Goal: Answer question/provide support: Share knowledge or assist other users

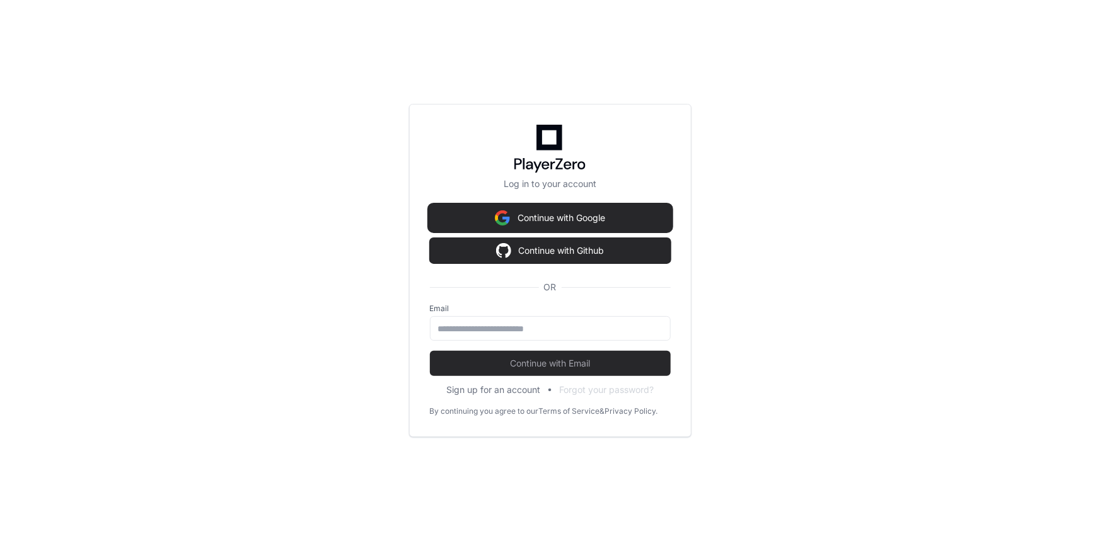
click at [534, 217] on button "Continue with Google" at bounding box center [550, 217] width 241 height 25
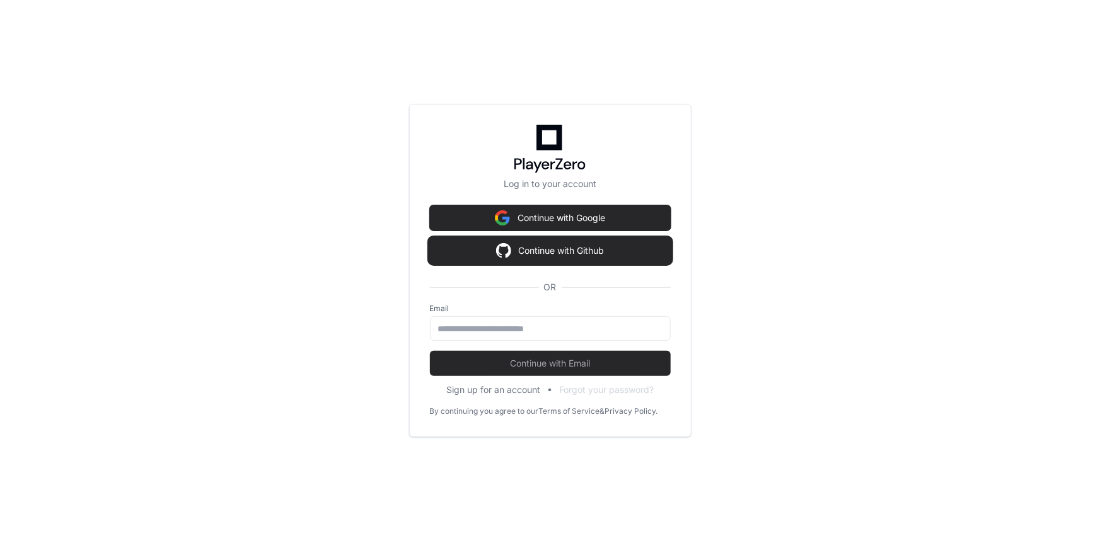
click at [585, 259] on button "Continue with Github" at bounding box center [550, 250] width 241 height 25
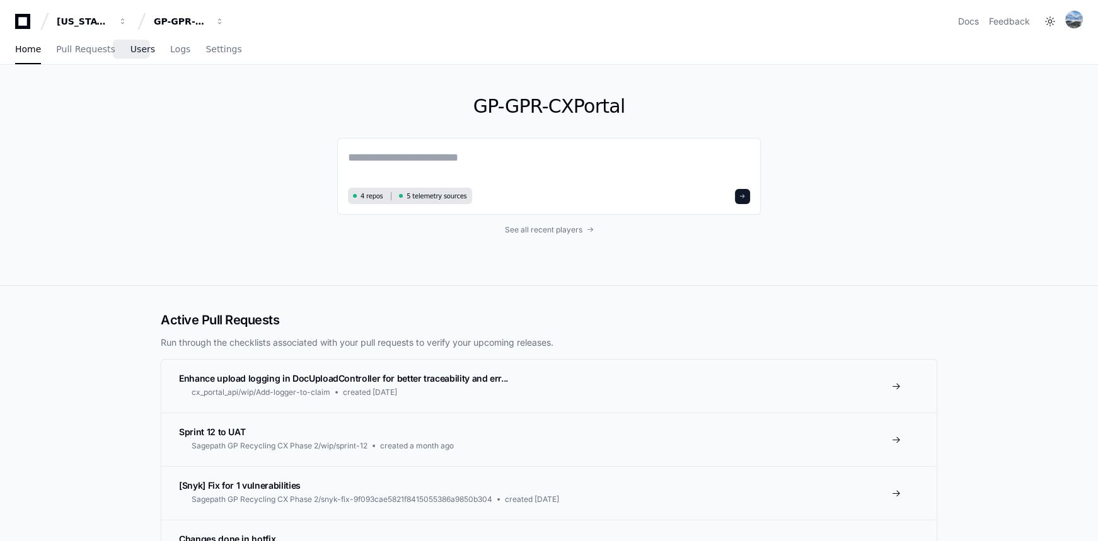
click at [130, 52] on span "Users" at bounding box center [142, 49] width 25 height 8
click at [223, 23] on span "button" at bounding box center [220, 21] width 9 height 9
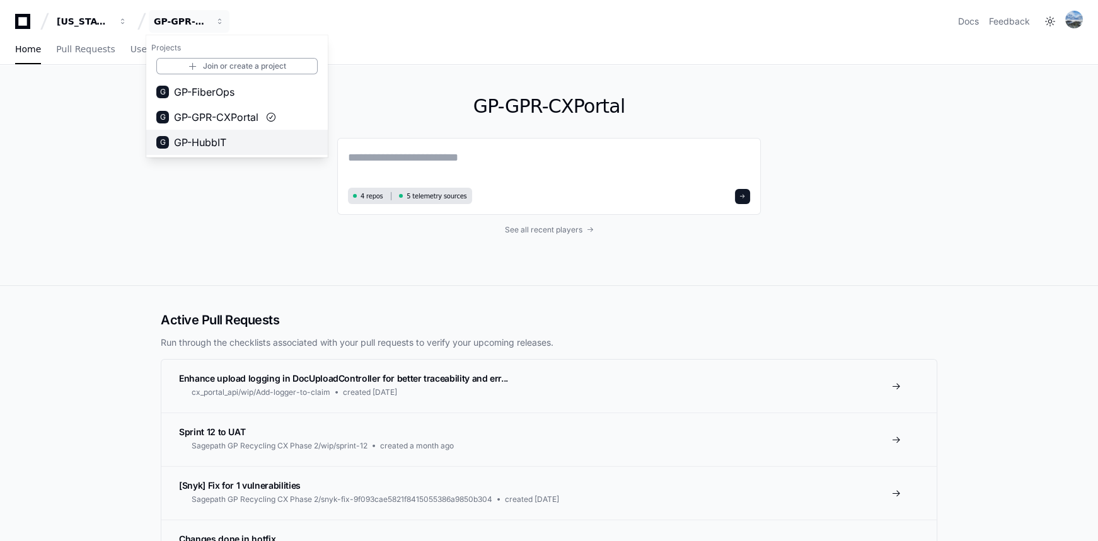
click at [211, 136] on span "GP-HubbIT" at bounding box center [200, 142] width 52 height 15
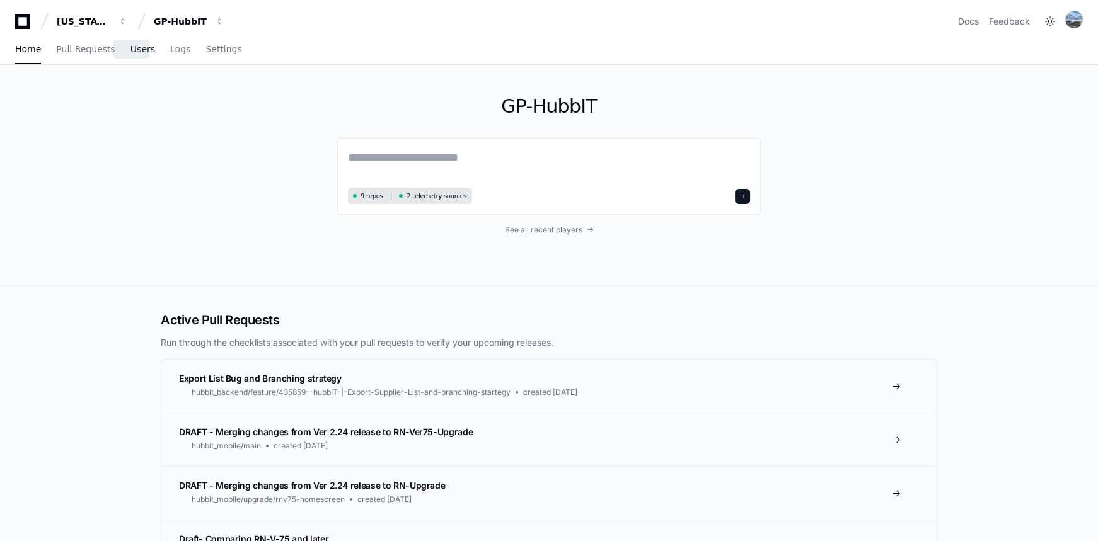
click at [130, 50] on span "Users" at bounding box center [142, 49] width 25 height 8
click at [170, 50] on span "Logs" at bounding box center [180, 49] width 20 height 8
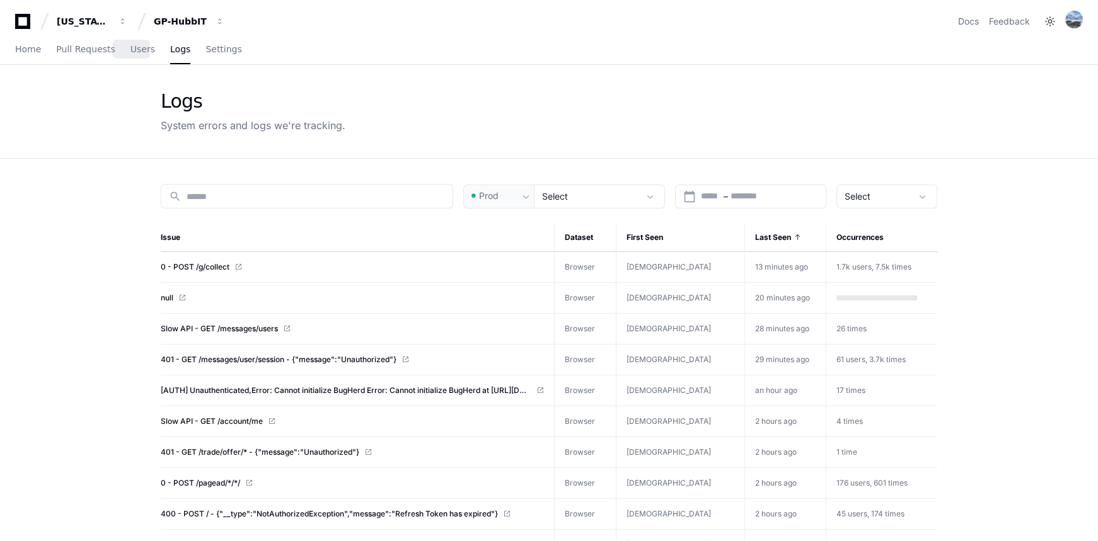
click at [141, 50] on span "Users" at bounding box center [142, 49] width 25 height 8
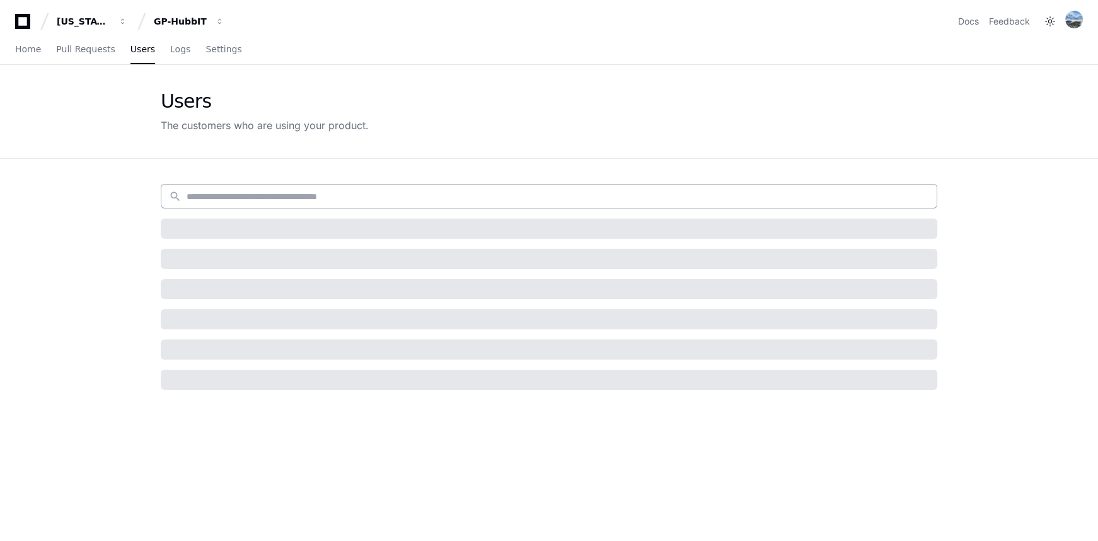
click at [231, 188] on div "search" at bounding box center [549, 196] width 776 height 25
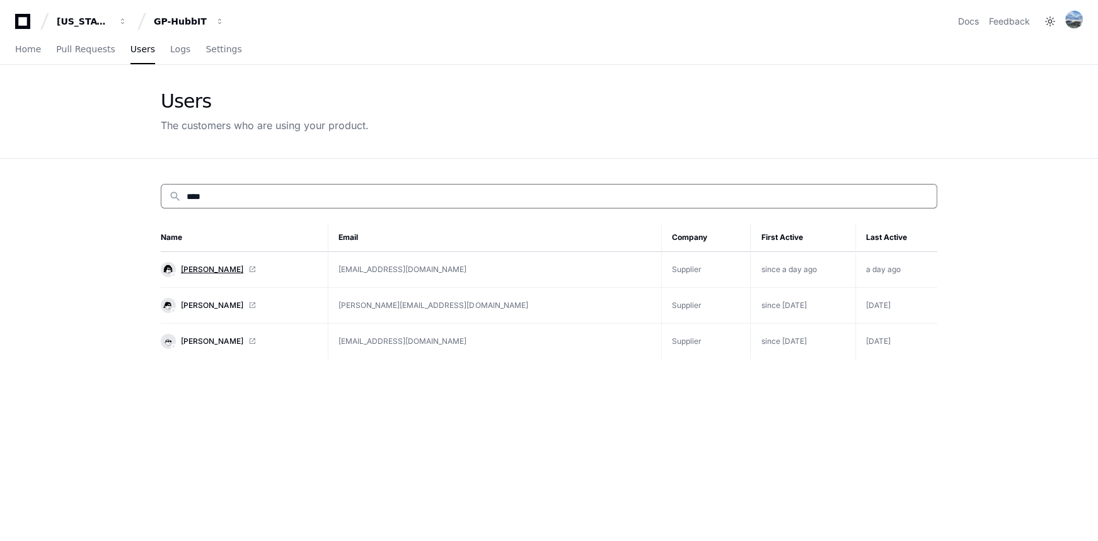
type input "****"
click at [196, 265] on span "[PERSON_NAME]" at bounding box center [212, 270] width 62 height 10
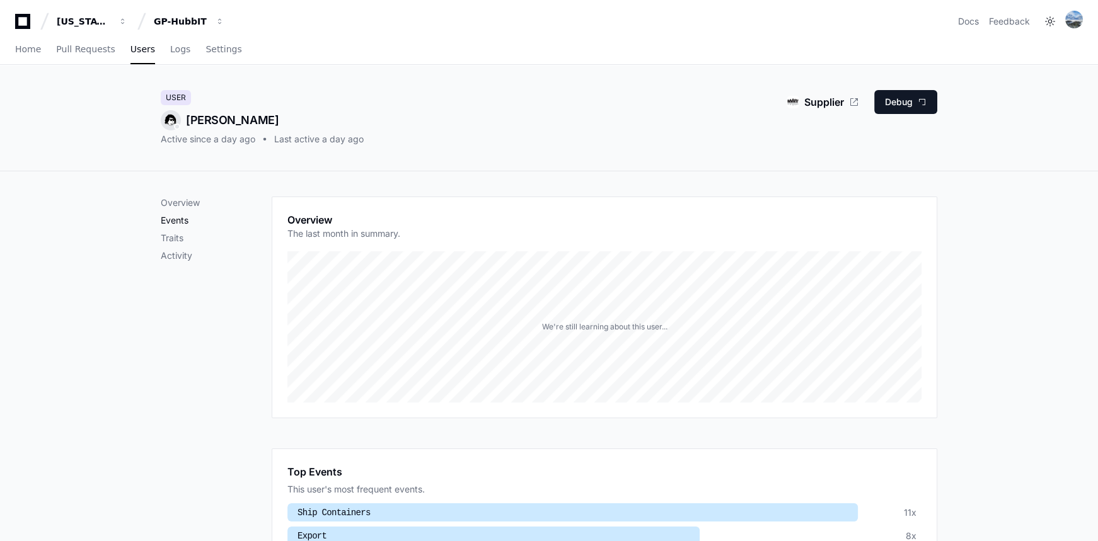
click at [179, 217] on p "Events" at bounding box center [216, 220] width 111 height 13
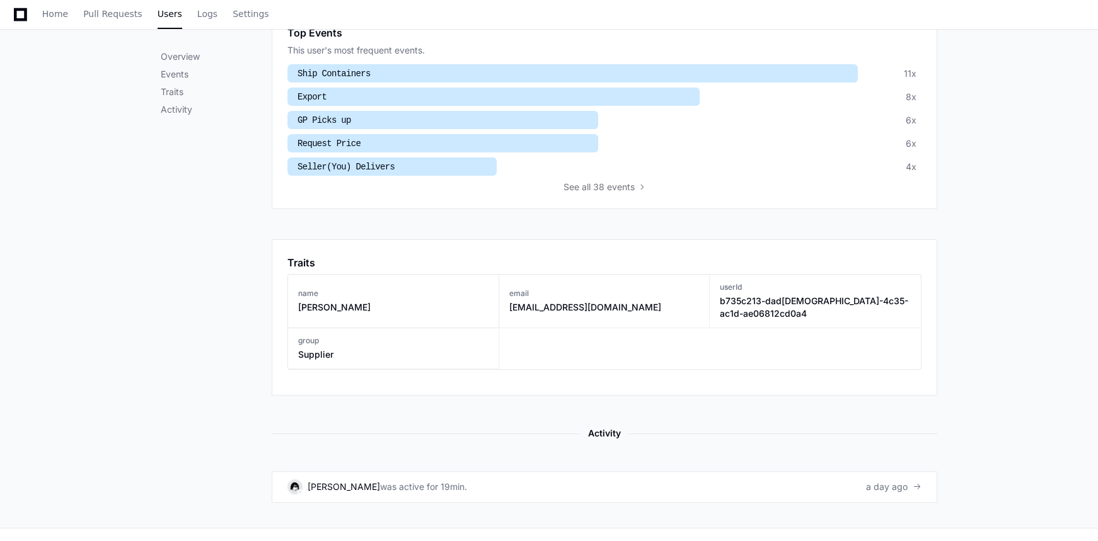
scroll to position [464, 0]
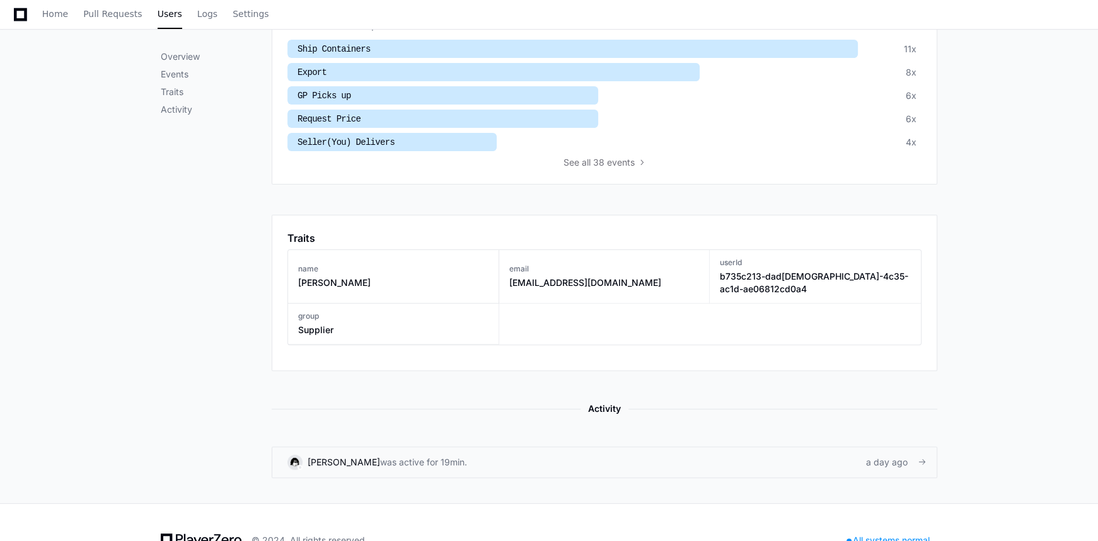
click at [380, 456] on div "was active for 19min." at bounding box center [423, 462] width 87 height 13
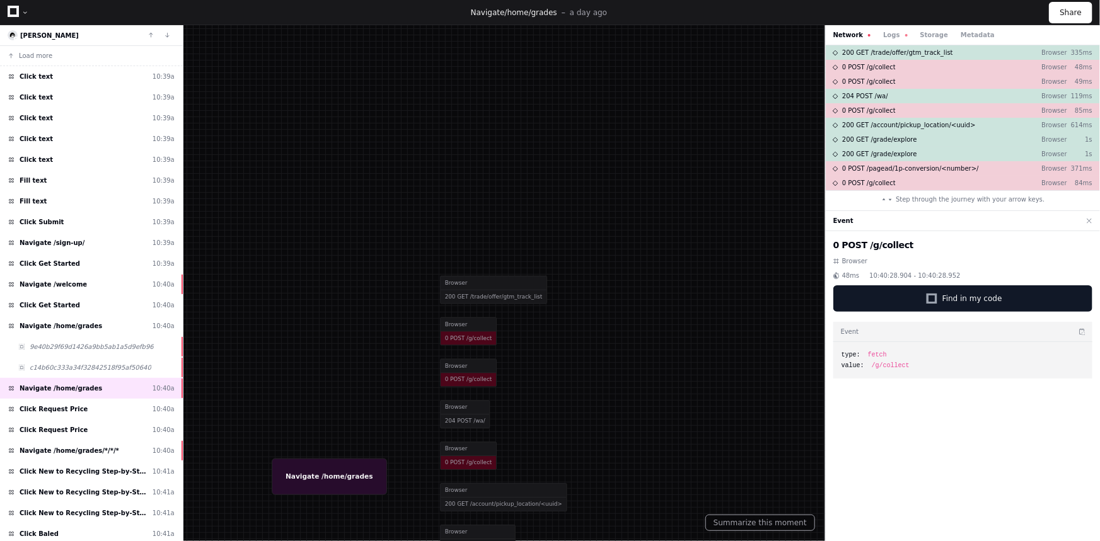
drag, startPoint x: 314, startPoint y: 166, endPoint x: 367, endPoint y: 369, distance: 209.5
click at [367, 369] on div at bounding box center [576, 467] width 967 height 476
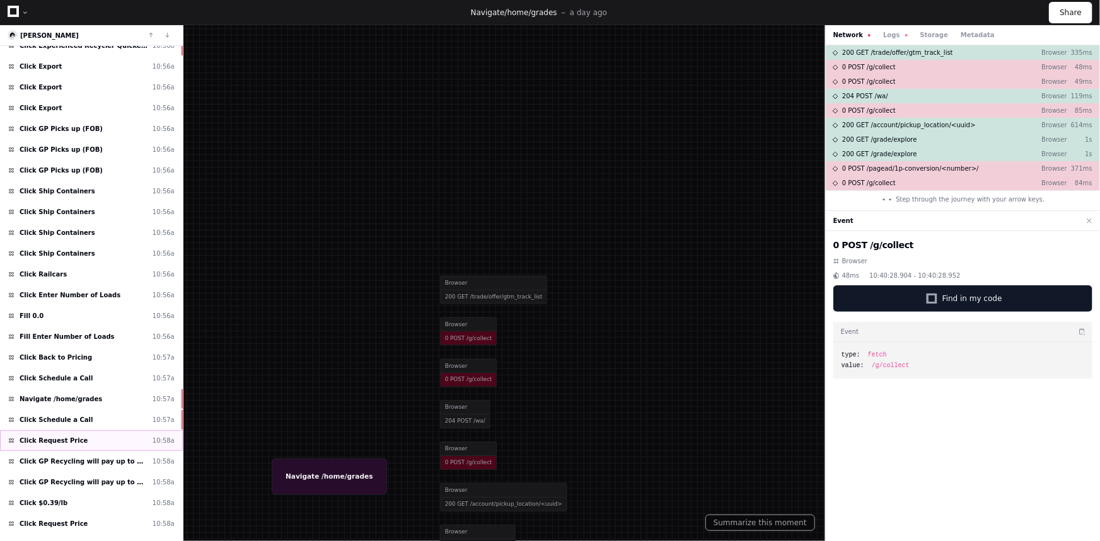
scroll to position [1653, 0]
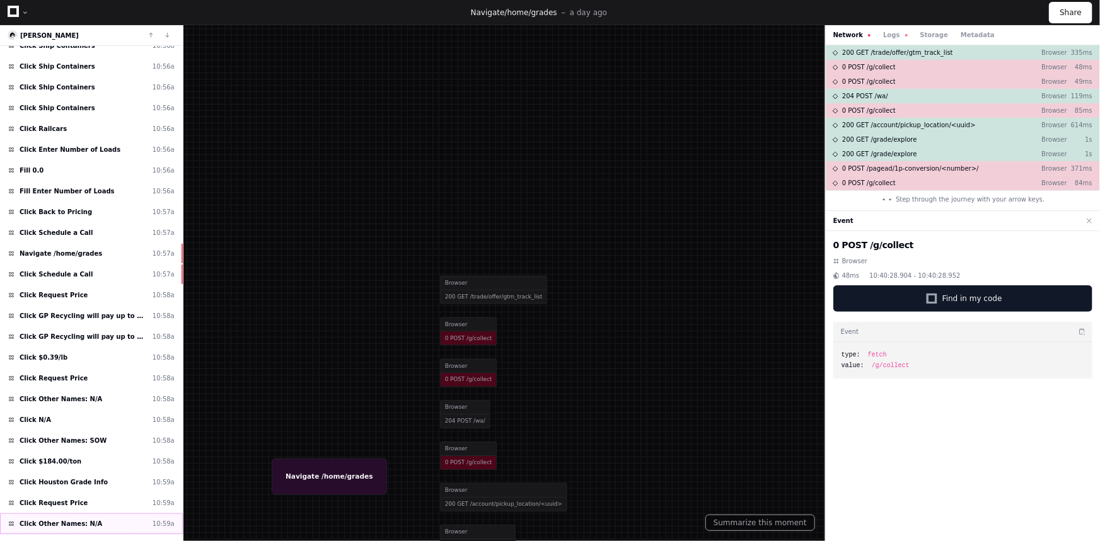
click at [99, 514] on div "Click Other Names: N/A 10:59a" at bounding box center [91, 524] width 183 height 21
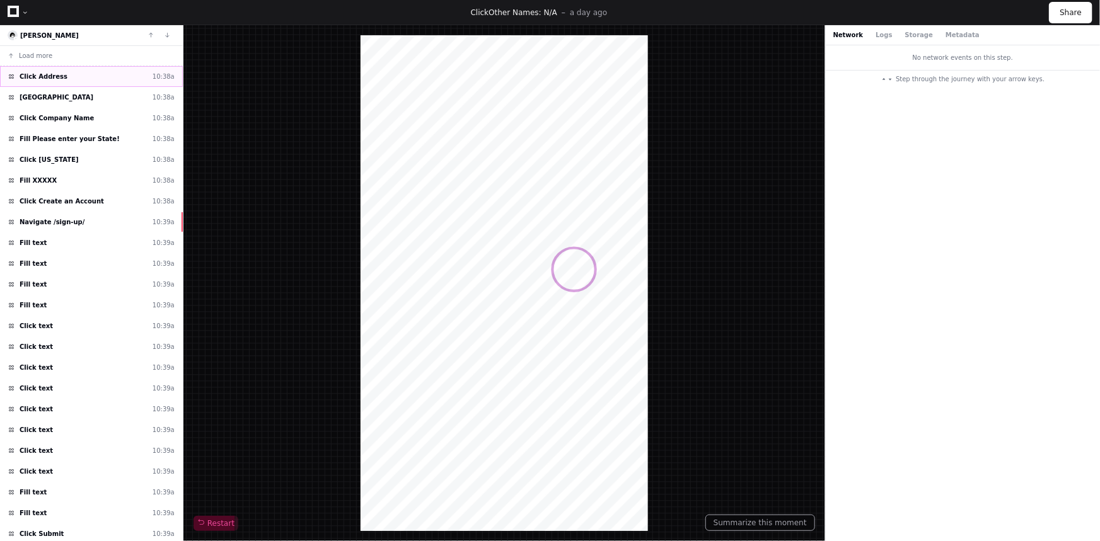
click at [96, 75] on div "Click Address 10:38a" at bounding box center [91, 76] width 183 height 21
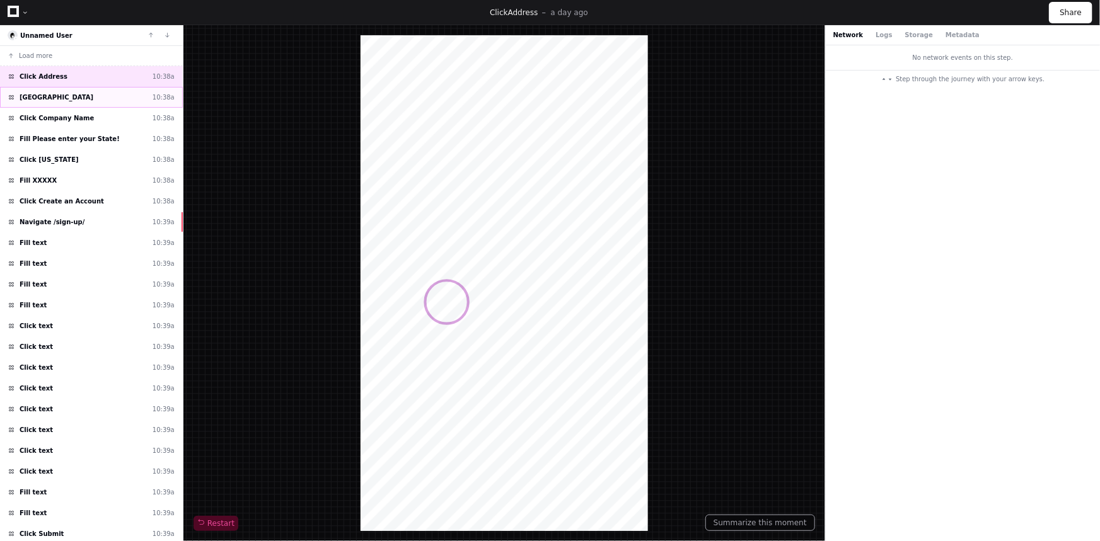
click at [88, 100] on div "Click City 10:38a" at bounding box center [91, 97] width 183 height 21
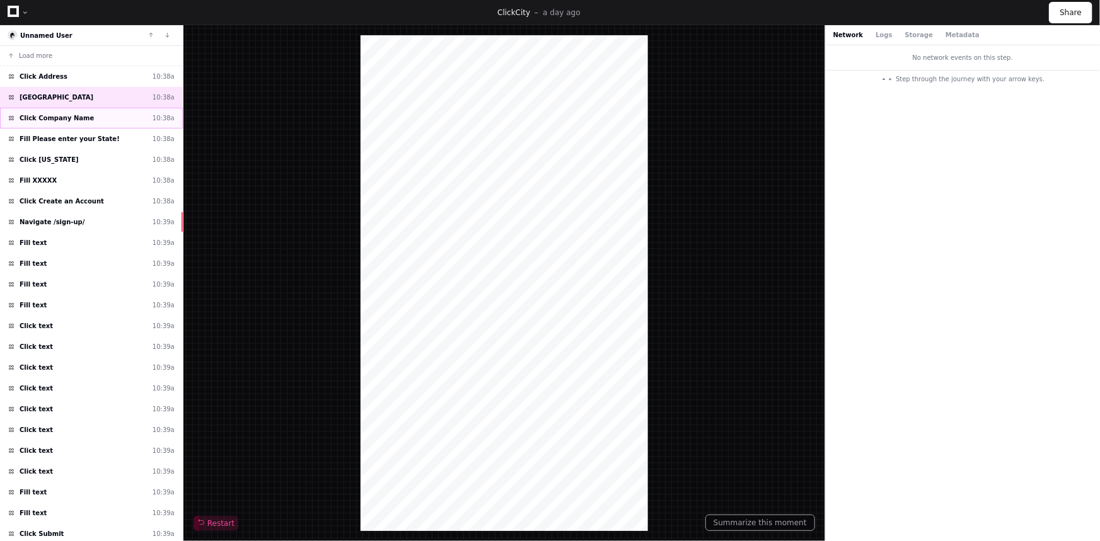
click at [91, 122] on div "Click Company Name 10:38a" at bounding box center [91, 118] width 183 height 21
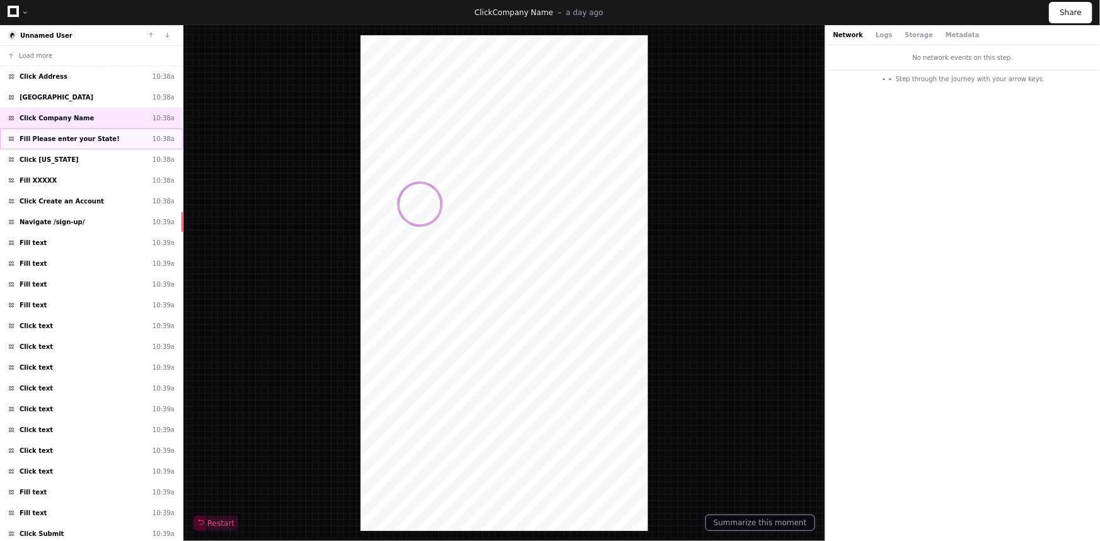
click at [98, 129] on div "Fill Please enter your State! 10:38a" at bounding box center [91, 139] width 183 height 21
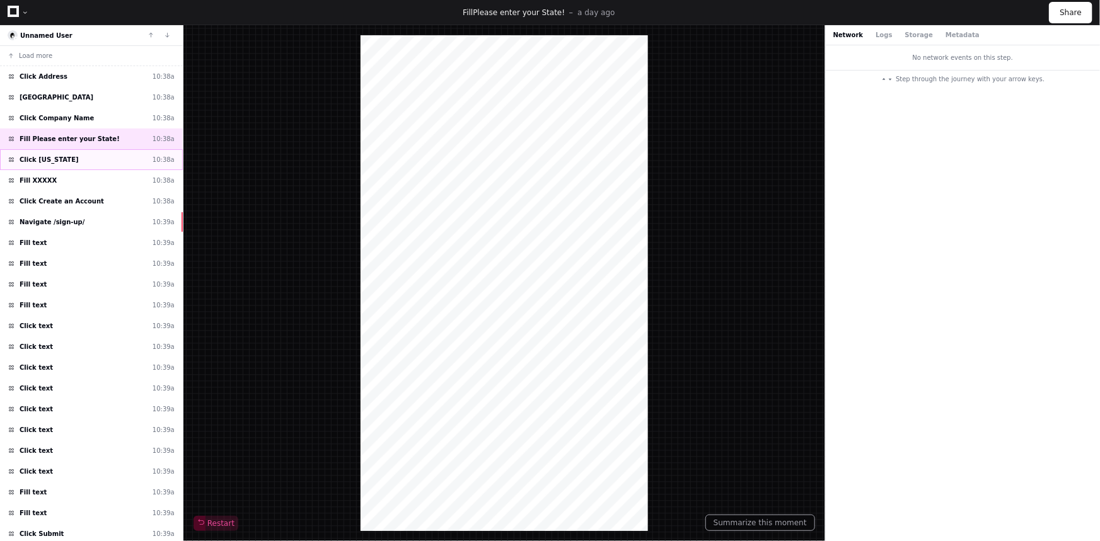
click at [88, 155] on div "Click [US_STATE] 10:38a" at bounding box center [91, 159] width 183 height 21
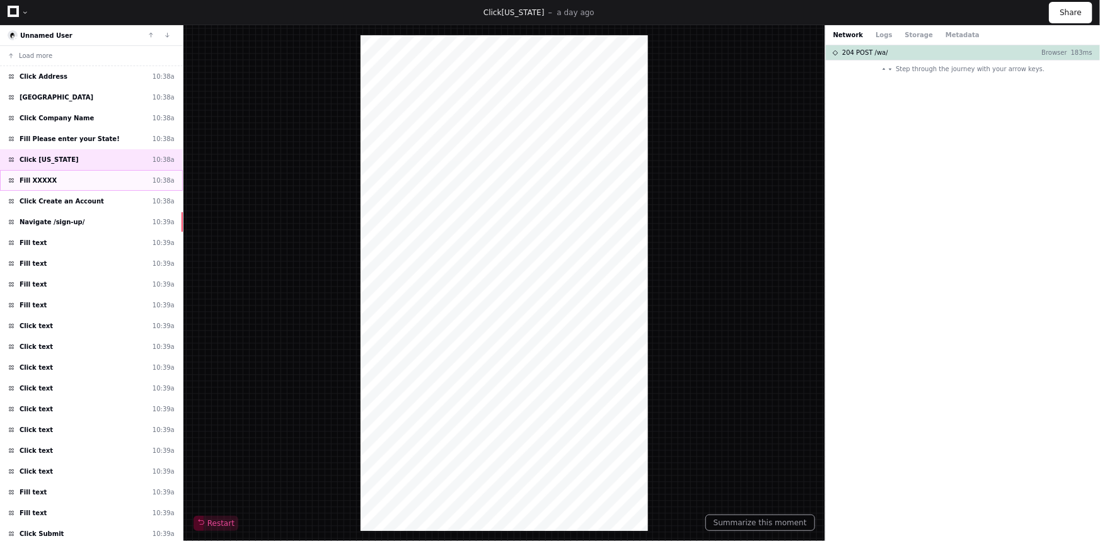
click at [88, 176] on div "Fill XXXXX 10:38a" at bounding box center [91, 180] width 183 height 21
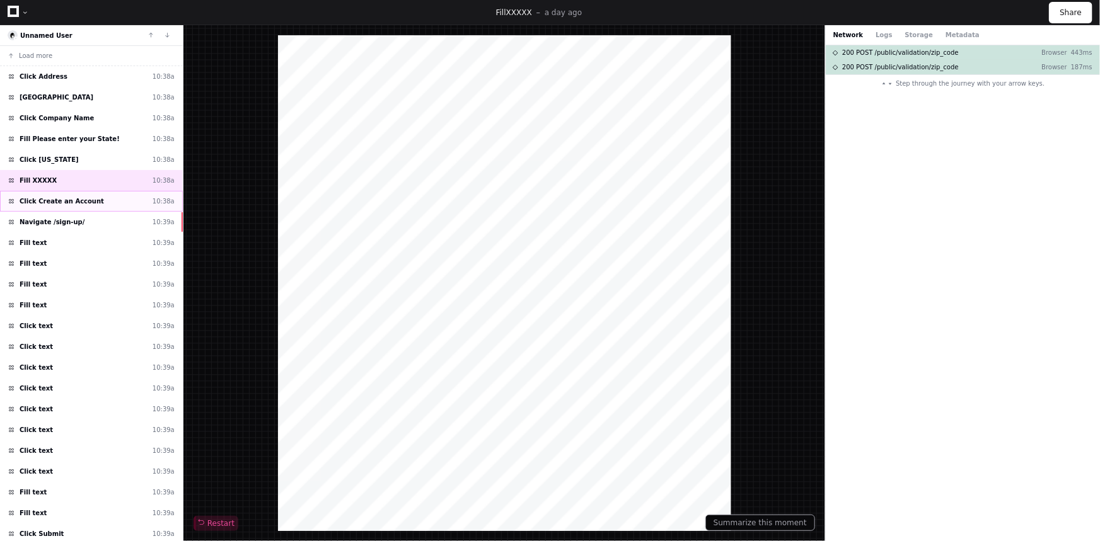
click at [92, 200] on div "Click Create an Account 10:38a" at bounding box center [91, 201] width 183 height 21
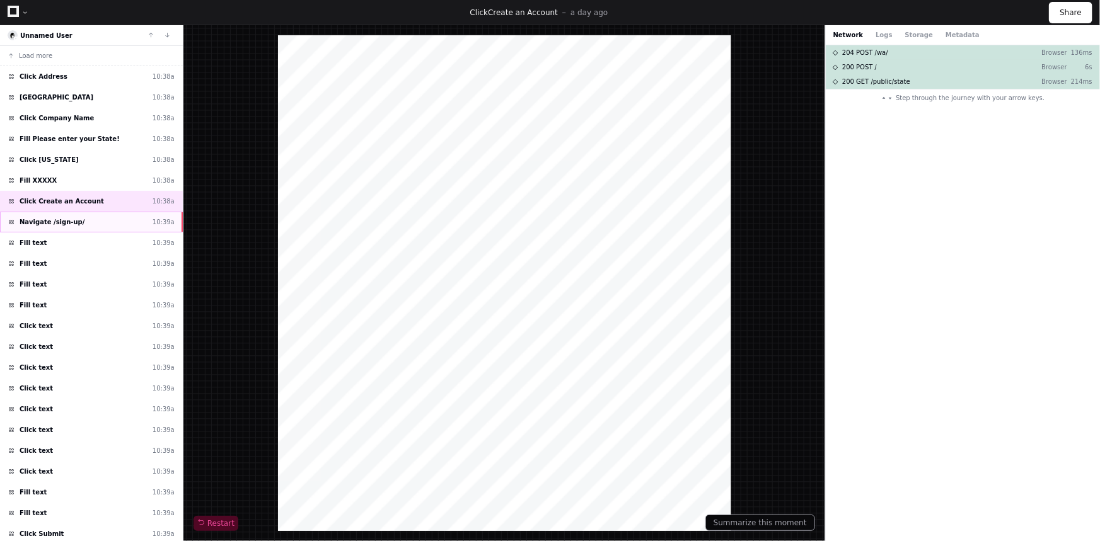
click at [101, 220] on div "Navigate /sign-up/ 10:39a" at bounding box center [91, 222] width 183 height 21
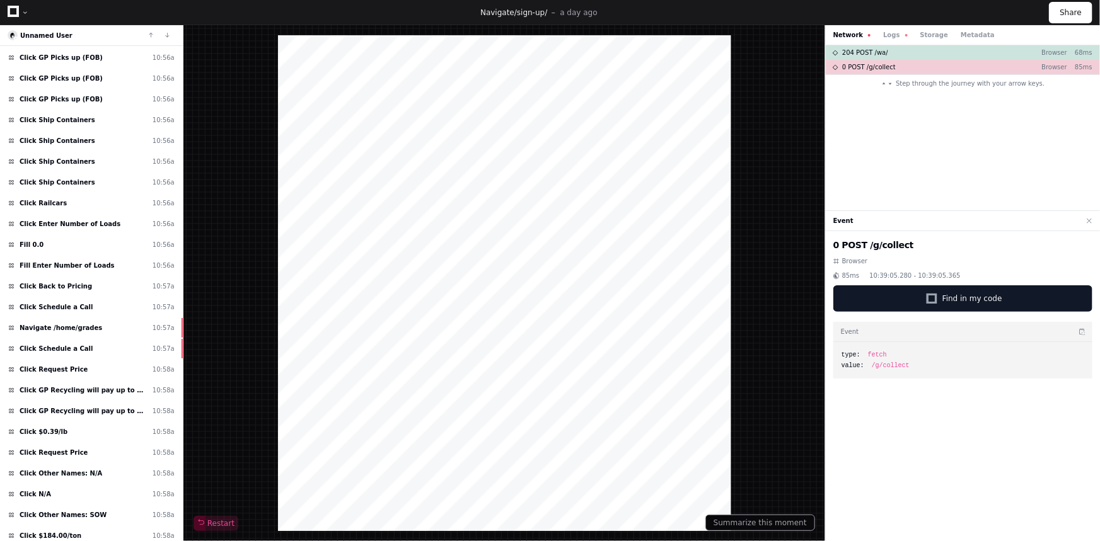
scroll to position [1963, 0]
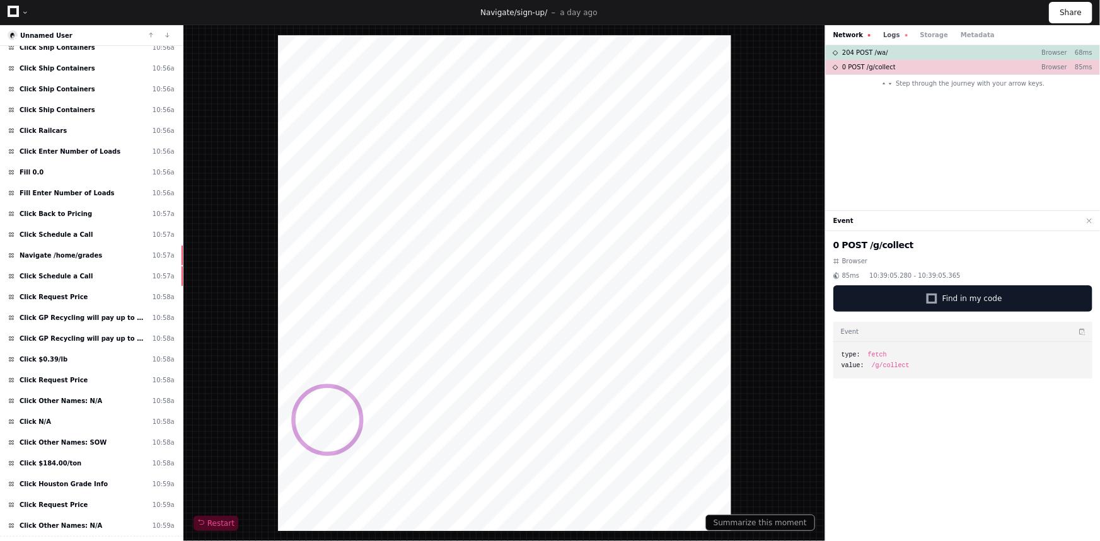
click at [887, 34] on button "Logs" at bounding box center [895, 34] width 24 height 9
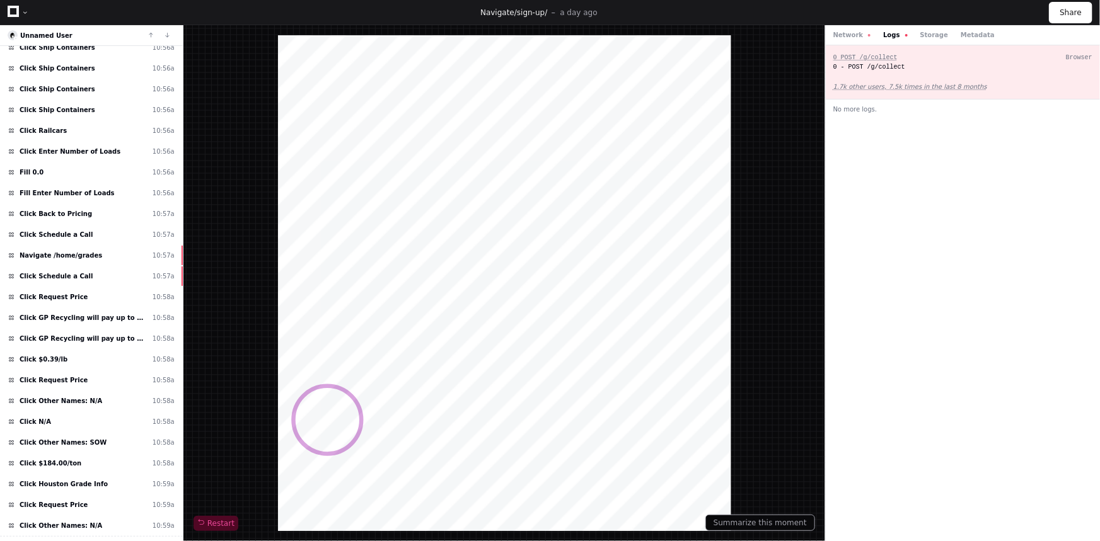
click at [865, 33] on div "Network Logs Storage Metadata" at bounding box center [913, 34] width 161 height 9
click at [852, 32] on button "Network" at bounding box center [852, 34] width 38 height 9
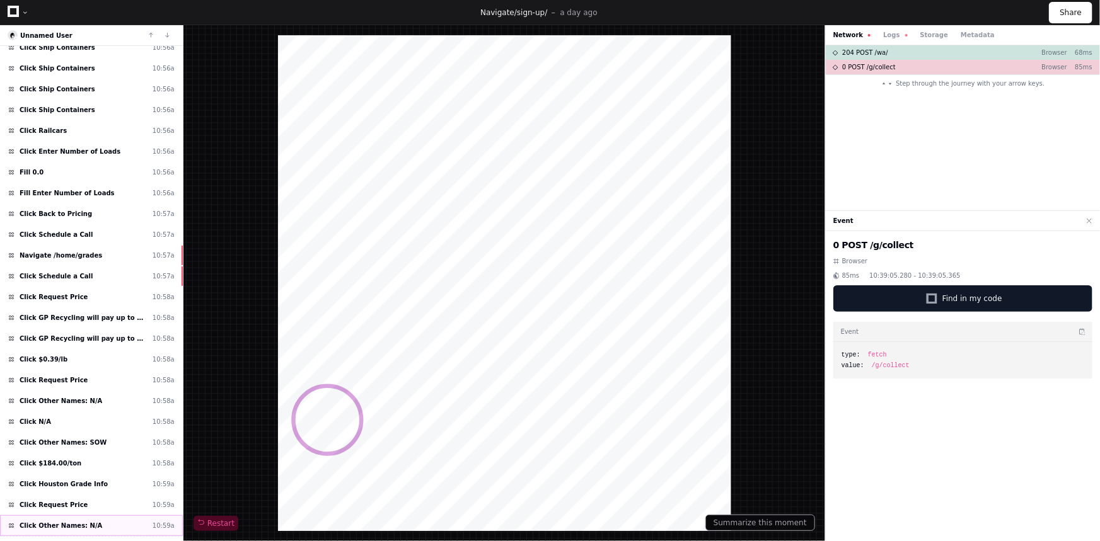
click at [91, 515] on div "Click Other Names: N/A 10:59a" at bounding box center [91, 525] width 183 height 21
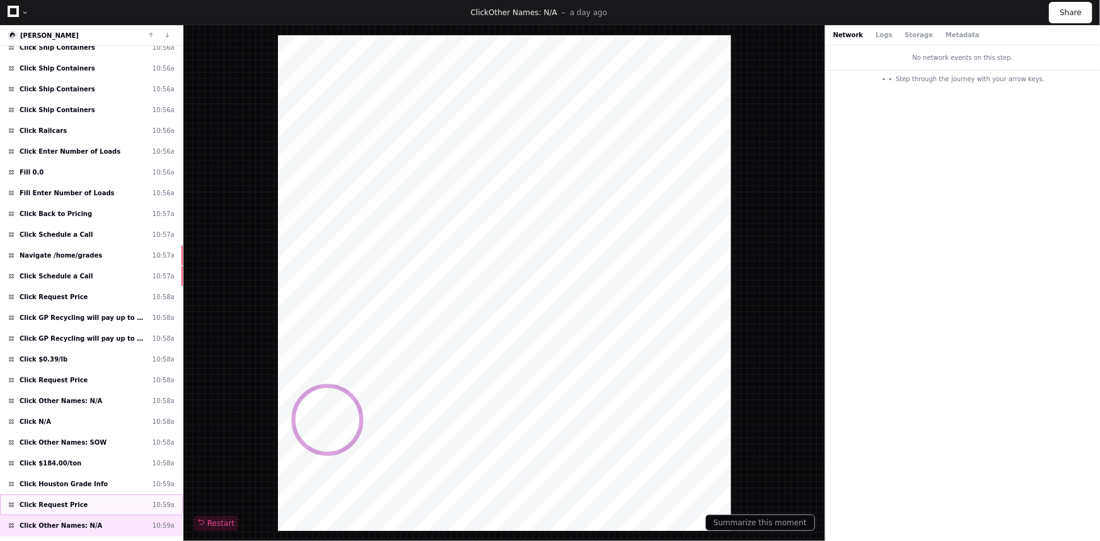
click at [83, 495] on div "Click Request Price 10:59a" at bounding box center [91, 505] width 183 height 21
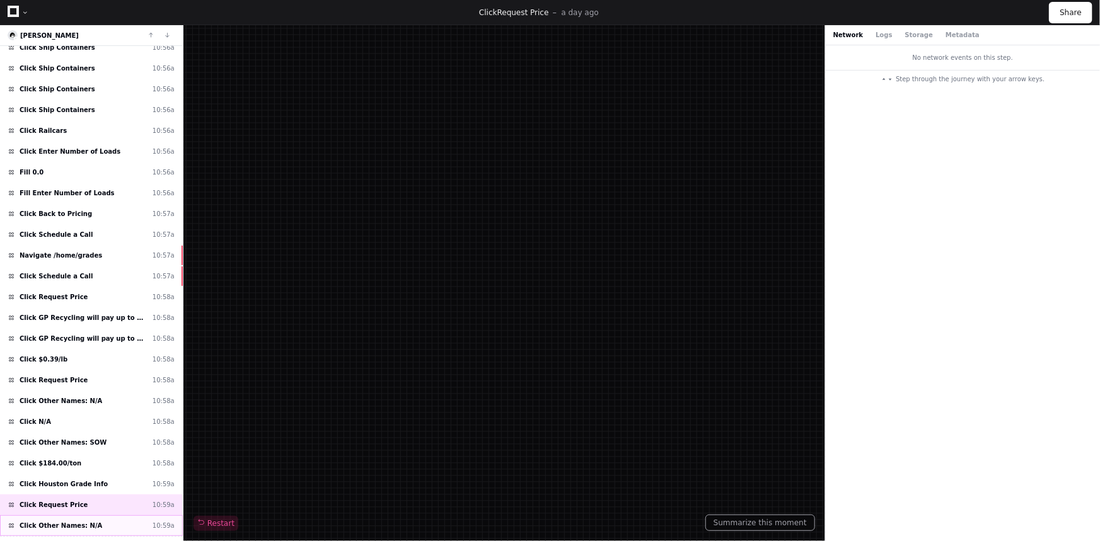
click at [84, 521] on span "Click Other Names: N/A" at bounding box center [61, 525] width 83 height 9
click at [81, 495] on div "Click Request Price 10:59a" at bounding box center [91, 505] width 183 height 21
click at [92, 474] on div "Click Houston Grade Info 10:59a" at bounding box center [91, 484] width 183 height 21
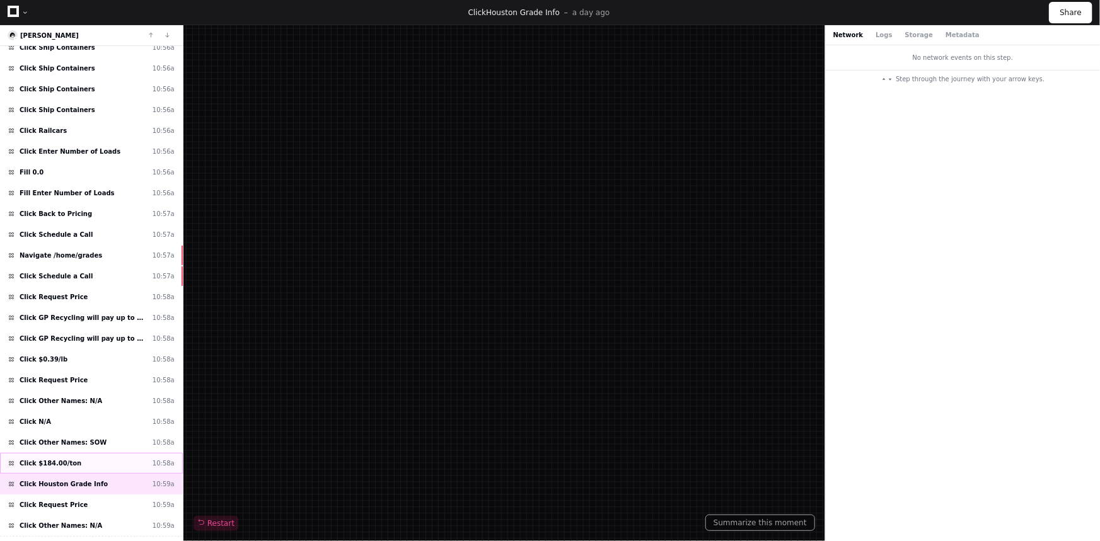
click at [83, 453] on div "Click $184.00/ton 10:58a" at bounding box center [91, 463] width 183 height 21
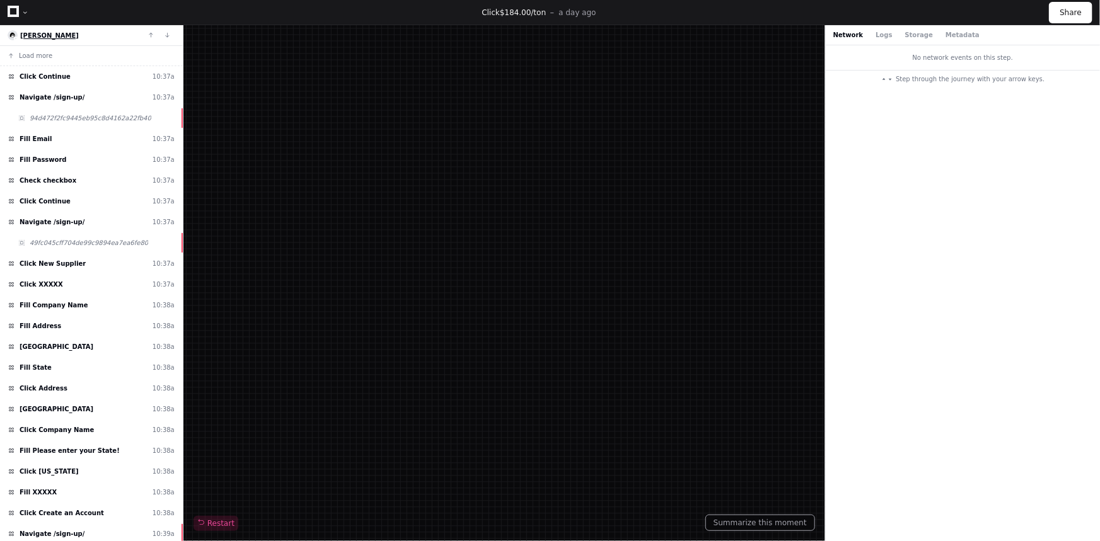
click at [43, 32] on span "[PERSON_NAME]" at bounding box center [49, 35] width 59 height 7
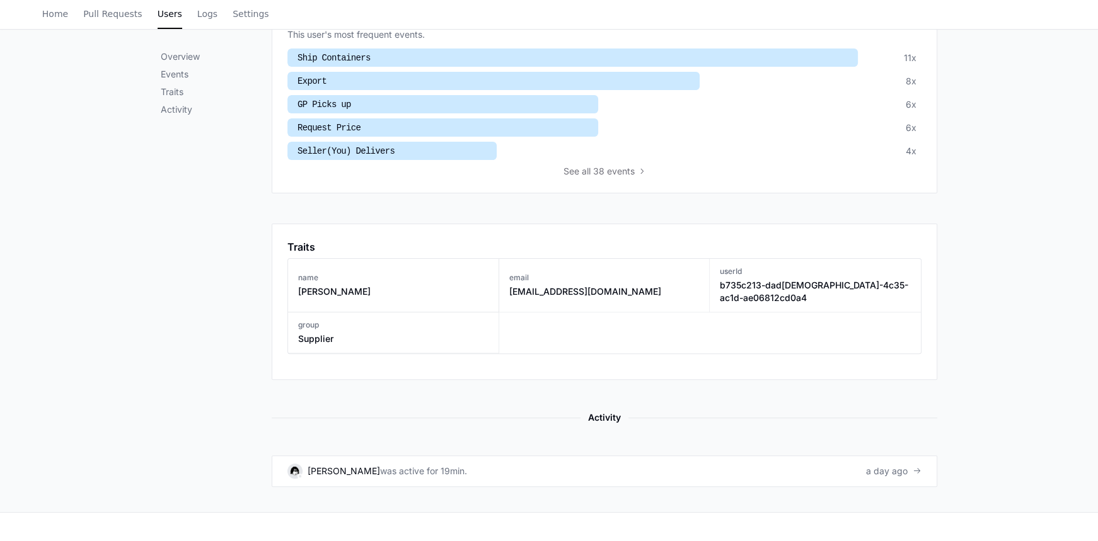
scroll to position [458, 0]
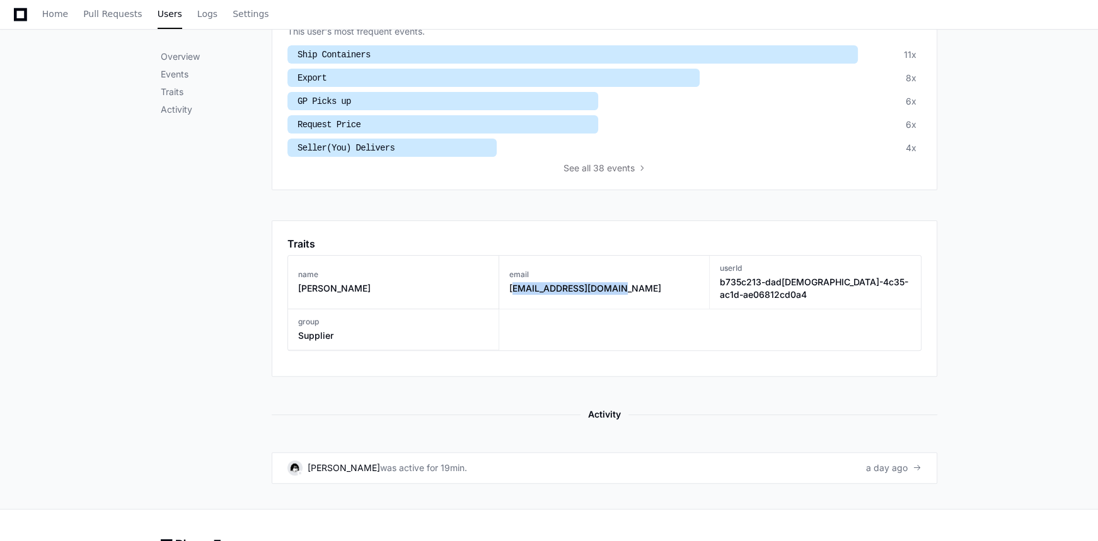
copy h3 "[PERSON_NAME][EMAIL_ADDRESS][DOMAIN_NAME]"
drag, startPoint x: 647, startPoint y: 273, endPoint x: 512, endPoint y: 277, distance: 134.9
click at [512, 277] on div "email [EMAIL_ADDRESS][DOMAIN_NAME]" at bounding box center [604, 283] width 211 height 54
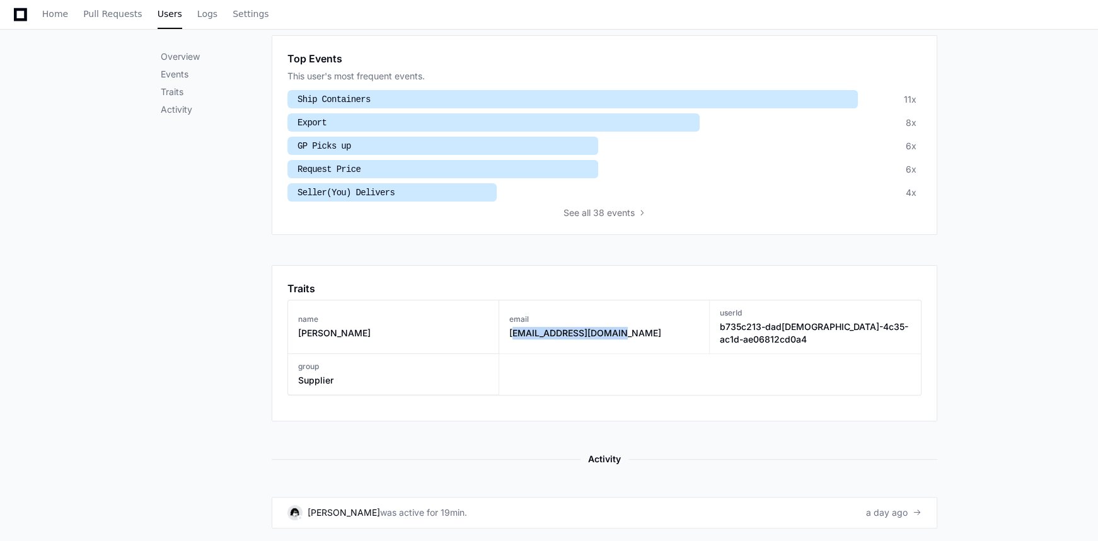
scroll to position [425, 0]
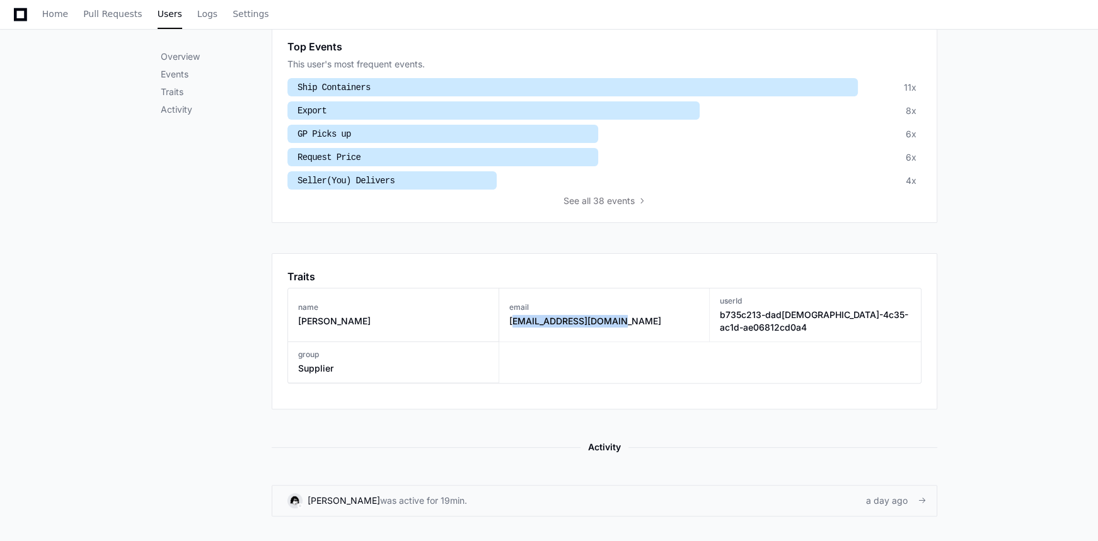
click at [740, 485] on link "[PERSON_NAME] was active for 19min. a day ago" at bounding box center [604, 501] width 665 height 32
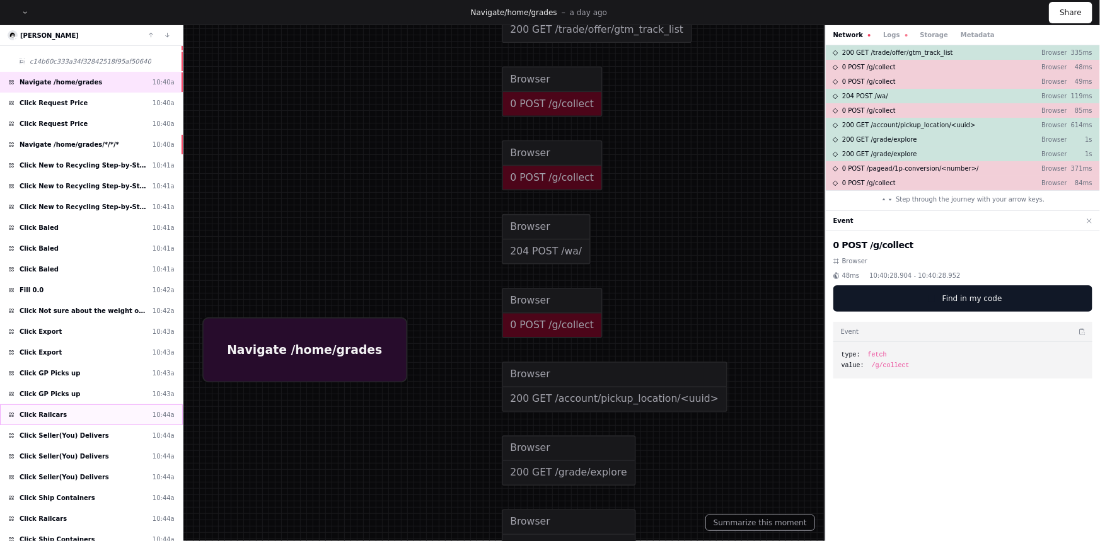
scroll to position [495, 0]
